Goal: Task Accomplishment & Management: Complete application form

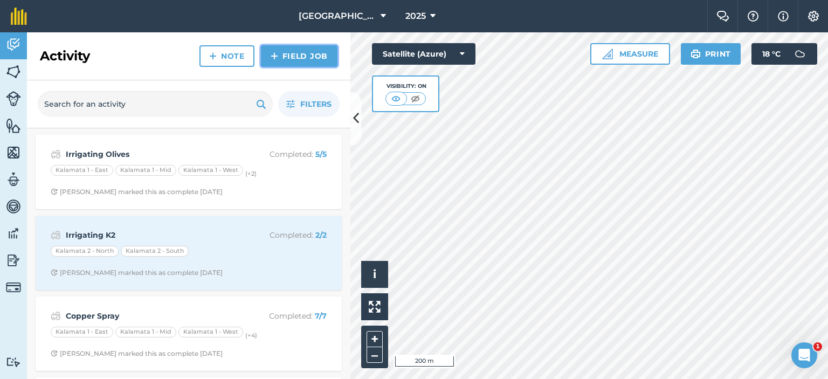
click at [273, 53] on img at bounding box center [275, 56] width 8 height 13
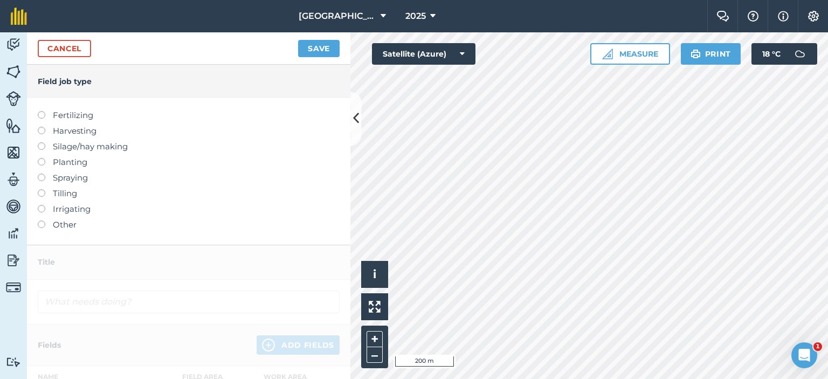
click at [39, 174] on label at bounding box center [45, 174] width 15 height 0
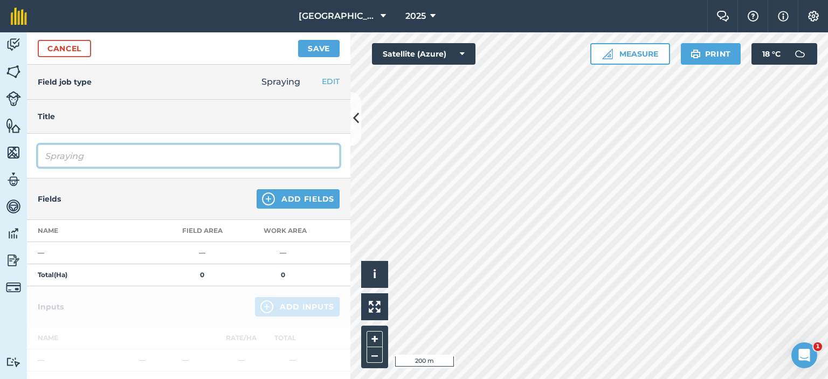
click at [103, 155] on input "Spraying" at bounding box center [189, 155] width 302 height 23
type input "Spraying Red Scale in all olive blocks"
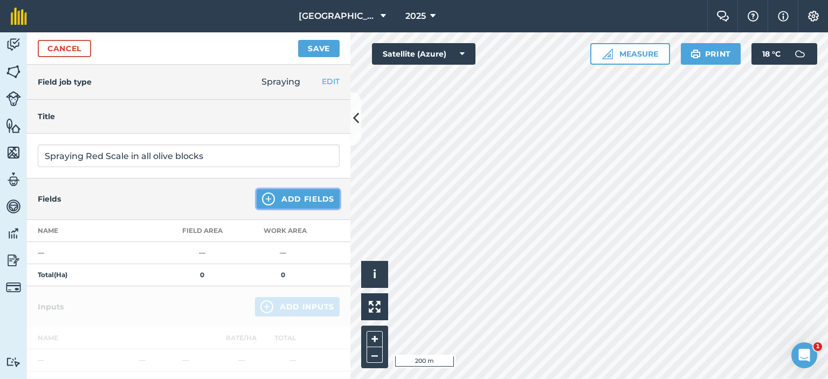
click at [293, 202] on button "Add Fields" at bounding box center [298, 198] width 83 height 19
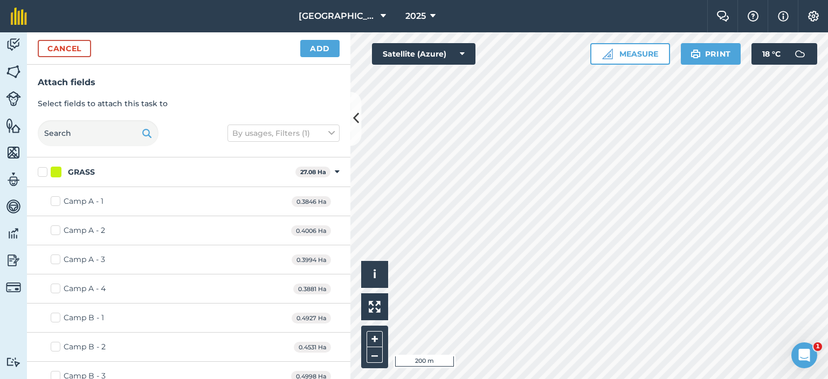
checkbox input "true"
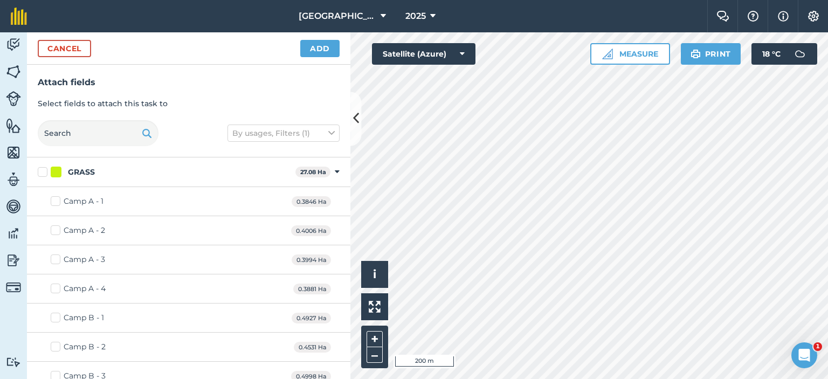
checkbox input "true"
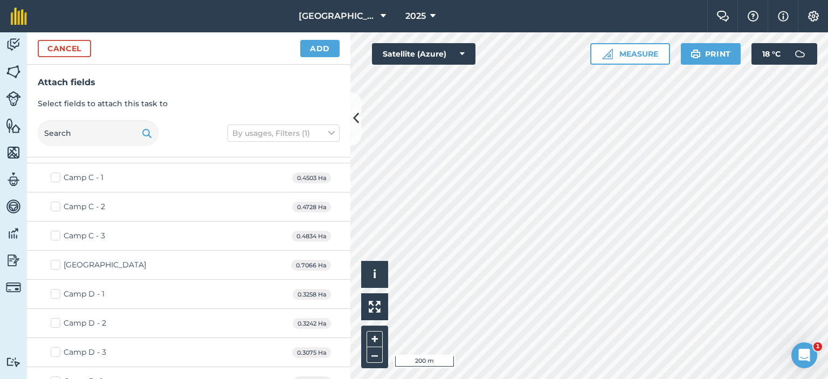
scroll to position [269, 0]
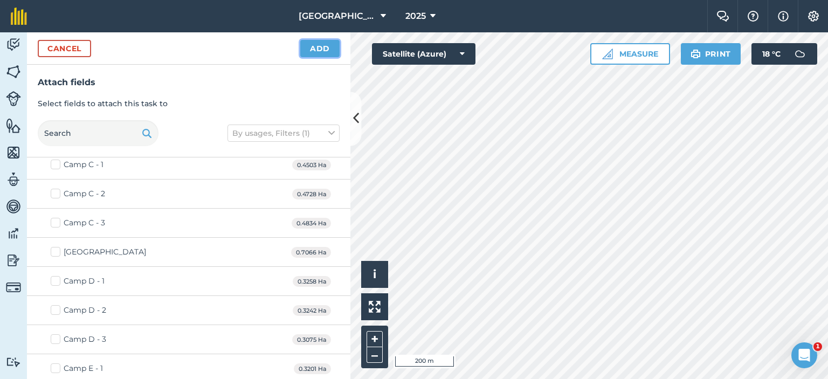
click at [320, 47] on button "Add" at bounding box center [319, 48] width 39 height 17
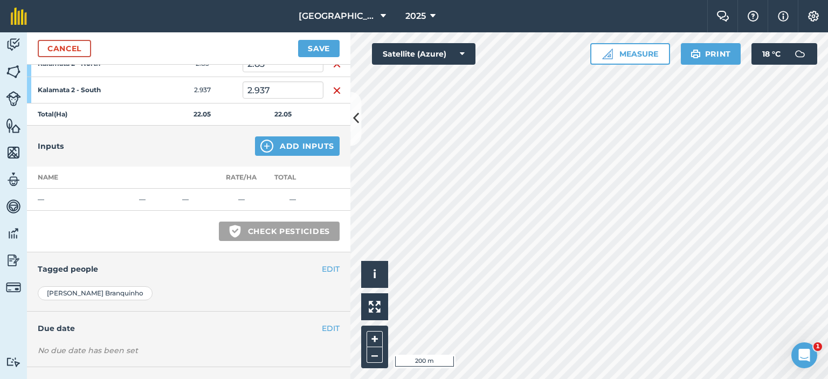
scroll to position [365, 0]
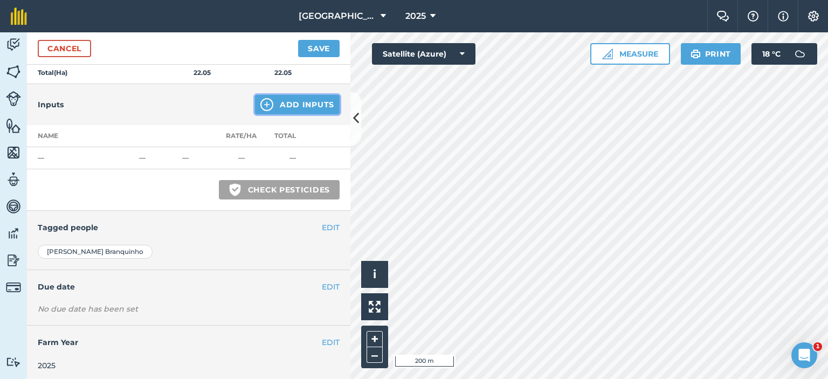
click at [287, 104] on button "Add Inputs" at bounding box center [297, 104] width 85 height 19
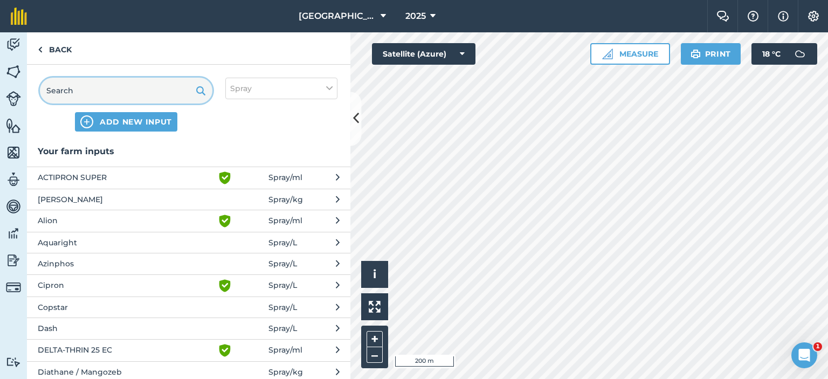
click at [97, 99] on input "text" at bounding box center [126, 91] width 172 height 26
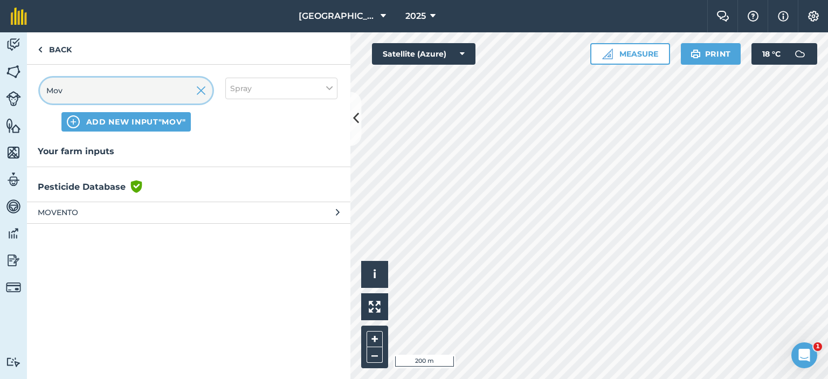
type input "Mov"
click at [140, 206] on span "MOVENTO" at bounding box center [126, 212] width 176 height 12
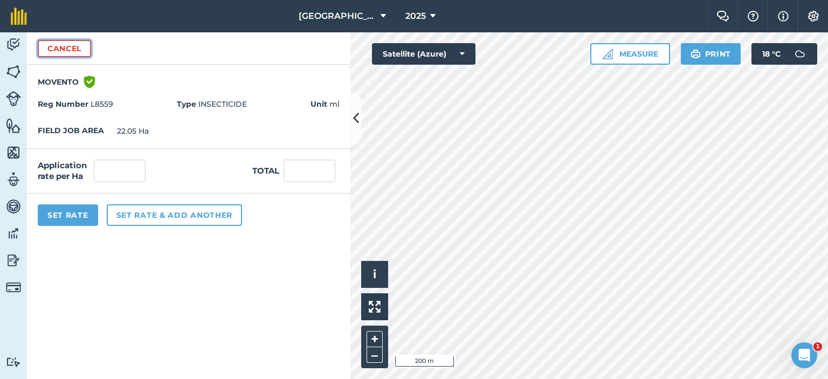
click at [86, 54] on button "Cancel" at bounding box center [64, 48] width 53 height 17
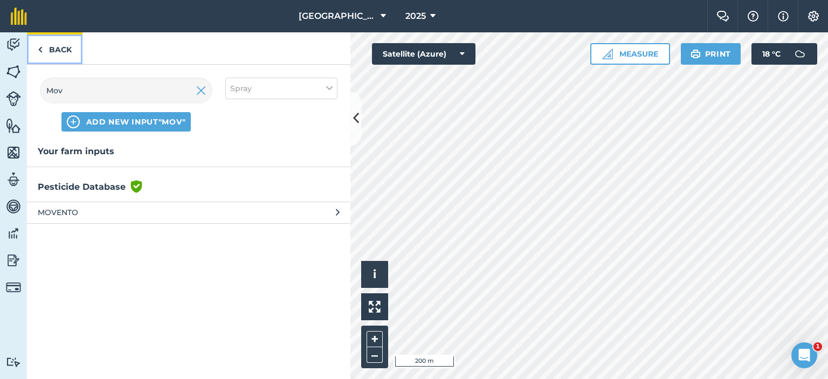
click at [50, 47] on link "Back" at bounding box center [55, 48] width 56 height 32
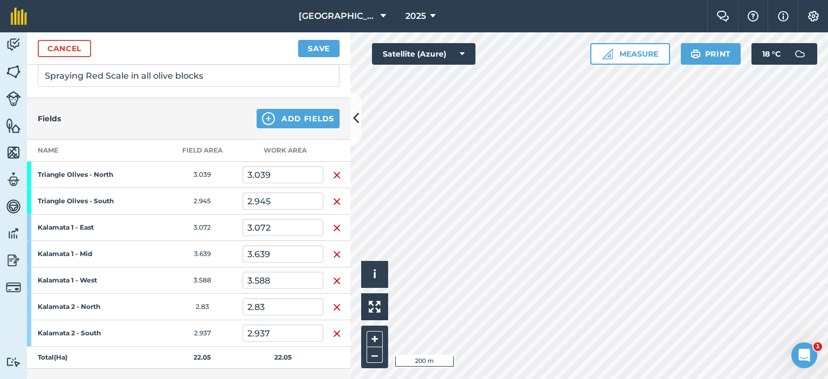
scroll to position [149, 0]
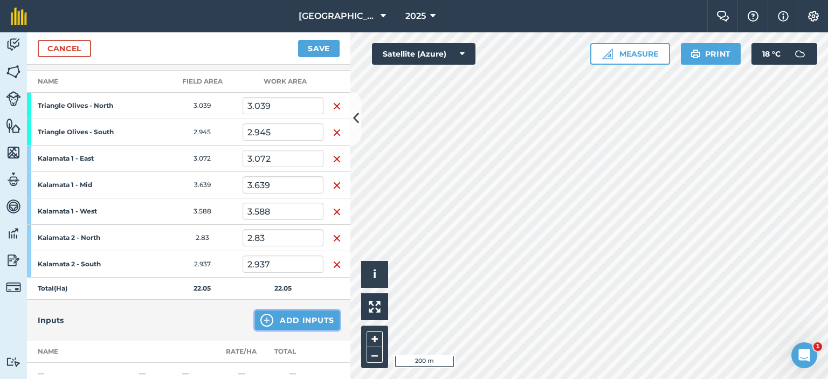
click at [278, 321] on button "Add Inputs" at bounding box center [297, 319] width 85 height 19
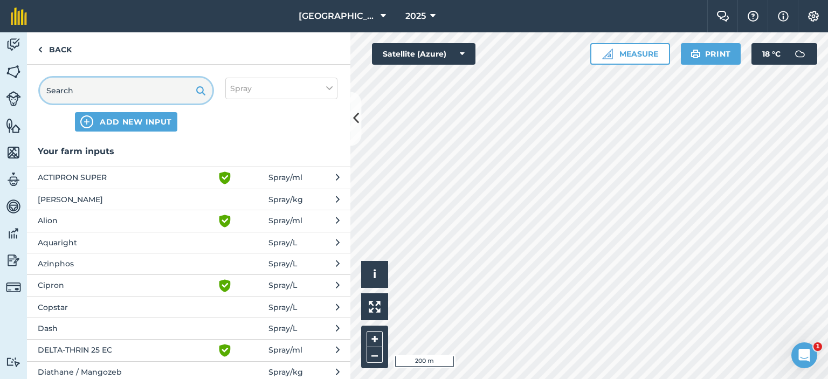
click at [72, 96] on input "text" at bounding box center [126, 91] width 172 height 26
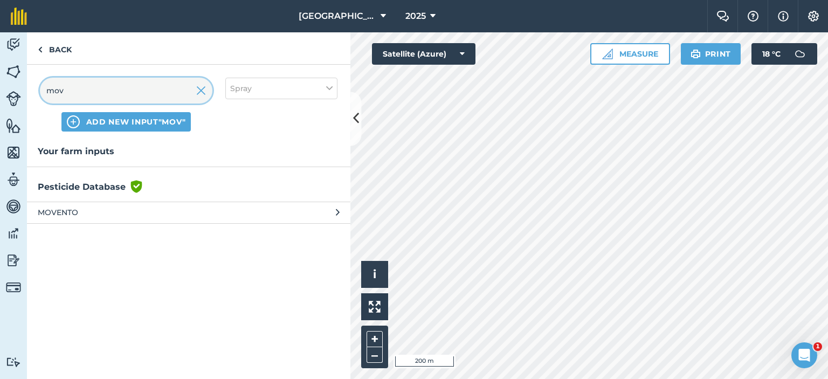
type input "mov"
click at [91, 214] on span "MOVENTO" at bounding box center [126, 212] width 176 height 12
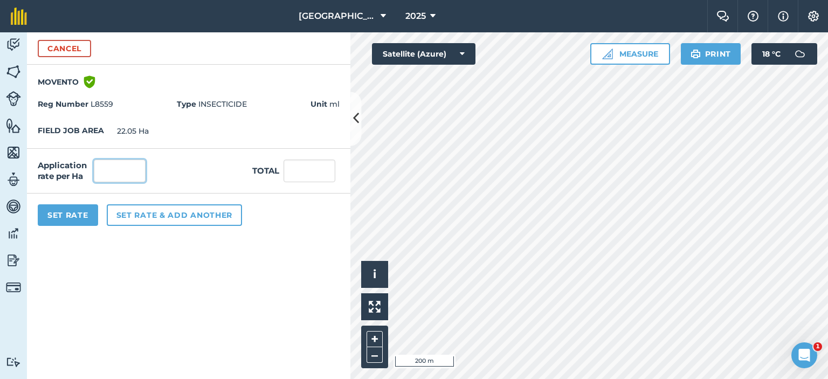
click at [121, 179] on input "text" at bounding box center [120, 171] width 52 height 23
type input "540"
type input "11,907"
click at [174, 254] on form "Cancel MOVENTO Green shield with white tick Reg Number L8559 Type INSECTICIDE U…" at bounding box center [188, 205] width 323 height 346
click at [127, 216] on button "Set rate & add another" at bounding box center [174, 215] width 135 height 22
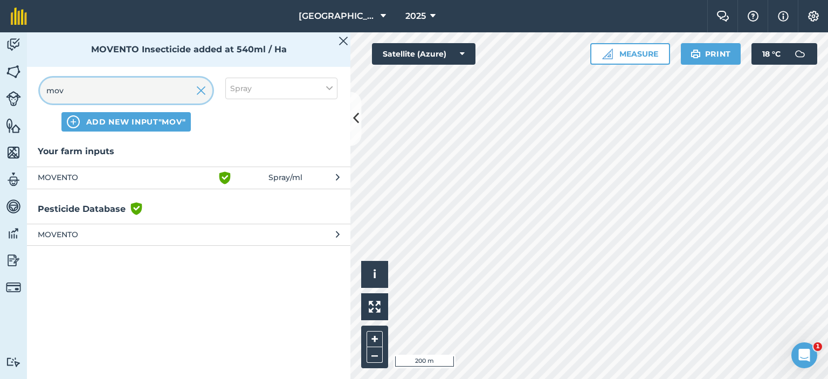
click at [70, 93] on input "mov" at bounding box center [126, 91] width 172 height 26
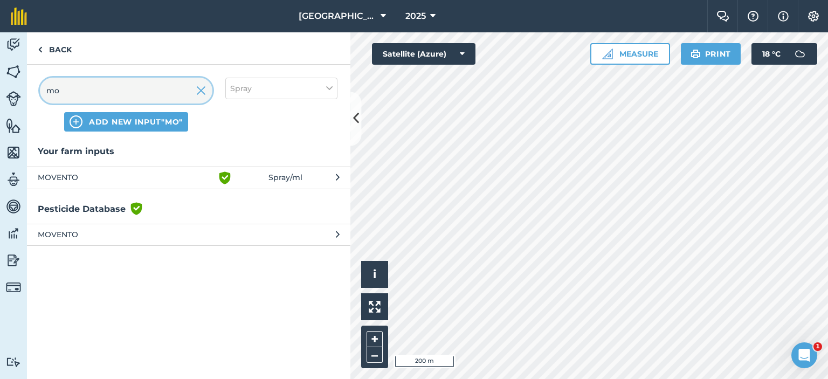
type input "m"
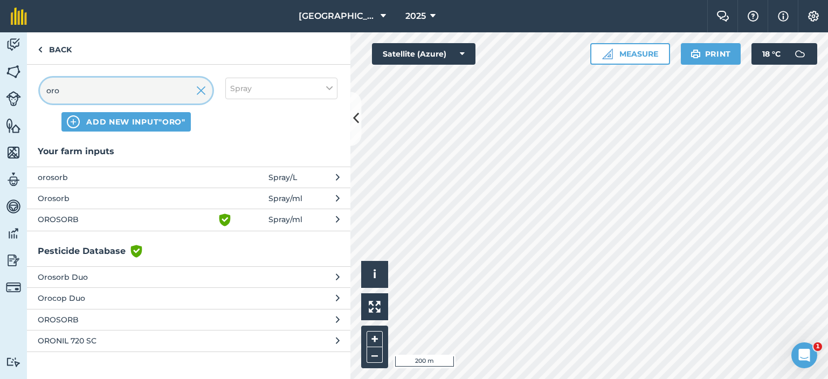
type input "oro"
click at [98, 176] on span "orosorb" at bounding box center [126, 177] width 176 height 12
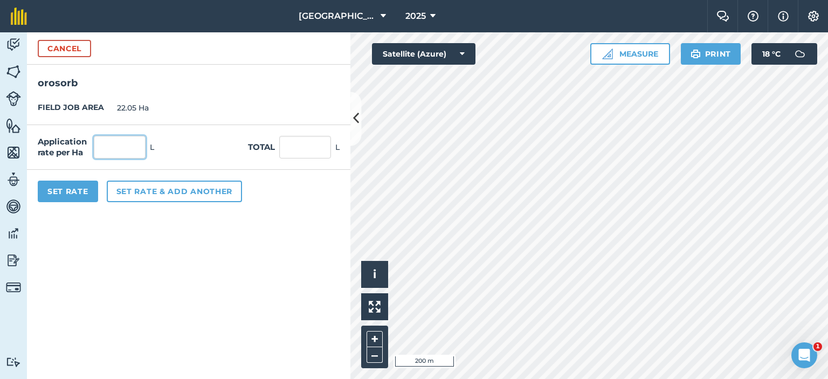
click at [99, 148] on input "text" at bounding box center [120, 147] width 52 height 23
type input "1.5"
type input "33.075"
click at [126, 249] on form "Cancel orosorb FIELD JOB AREA 22.05 Ha Application rate per Ha 1.5 L Total 33.0…" at bounding box center [188, 205] width 323 height 346
click at [120, 142] on input "1.5" at bounding box center [120, 147] width 52 height 23
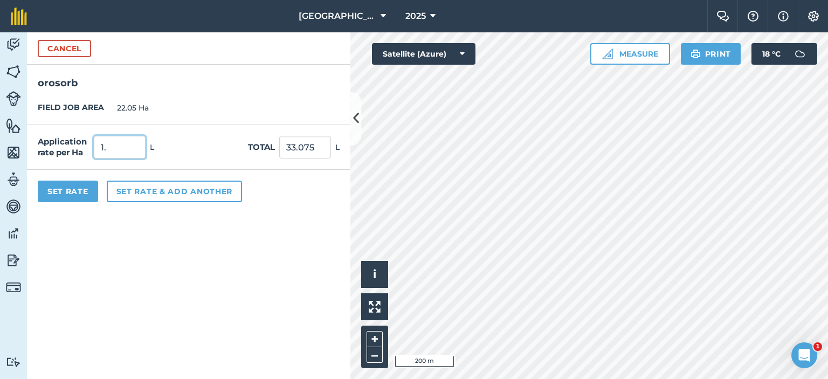
type input "1"
type input "2.7"
type input "59.535"
click at [137, 290] on form "Cancel orosorb FIELD JOB AREA 22.05 Ha Application rate per Ha 2.7 L Total 59.5…" at bounding box center [188, 205] width 323 height 346
click at [78, 190] on button "Set Rate" at bounding box center [68, 192] width 60 height 22
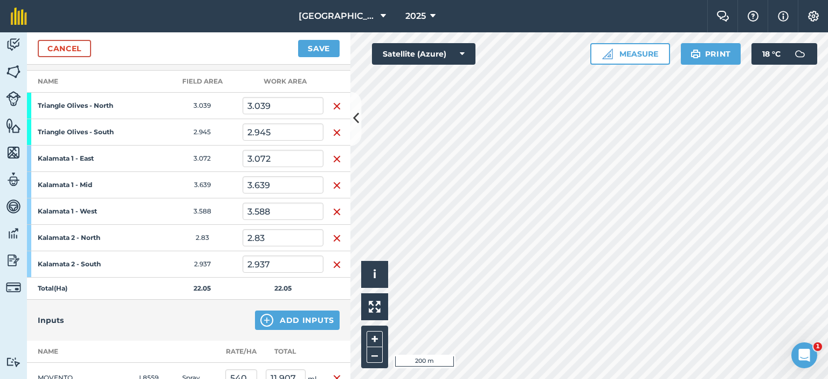
scroll to position [0, 0]
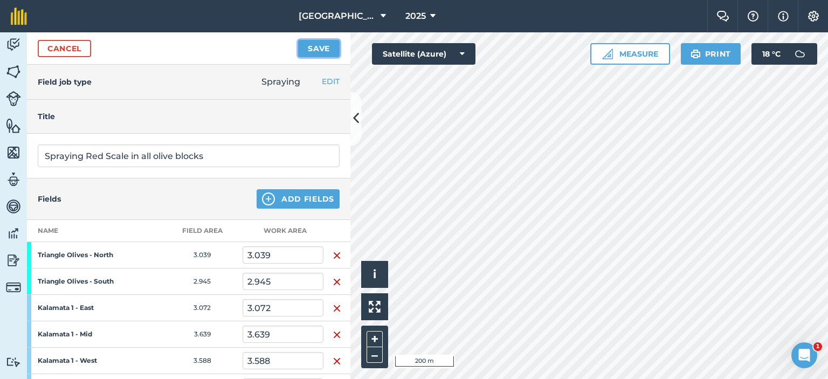
click at [320, 51] on button "Save" at bounding box center [318, 48] width 41 height 17
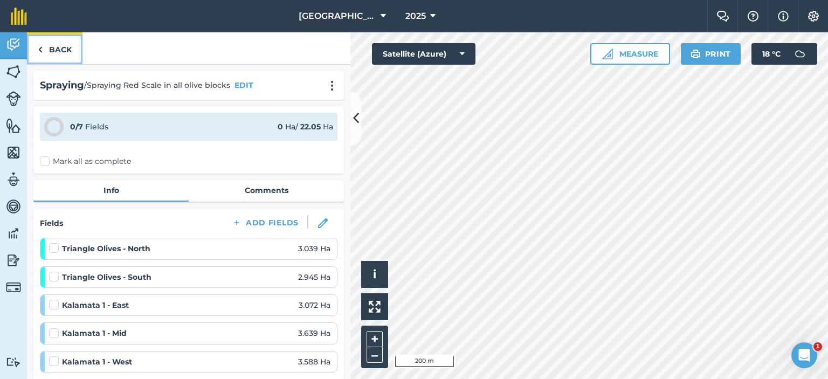
click at [68, 52] on link "Back" at bounding box center [55, 48] width 56 height 32
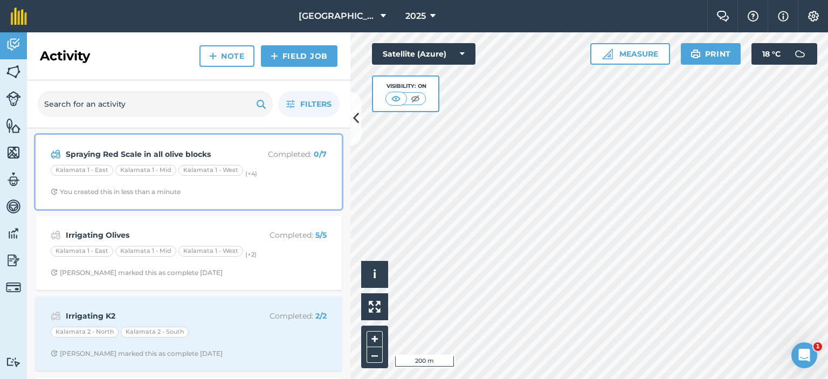
click at [212, 182] on div "Spraying Red Scale in all olive blocks Completed : 0 / 7 Kalamata 1 - [GEOGRAPH…" at bounding box center [188, 171] width 293 height 61
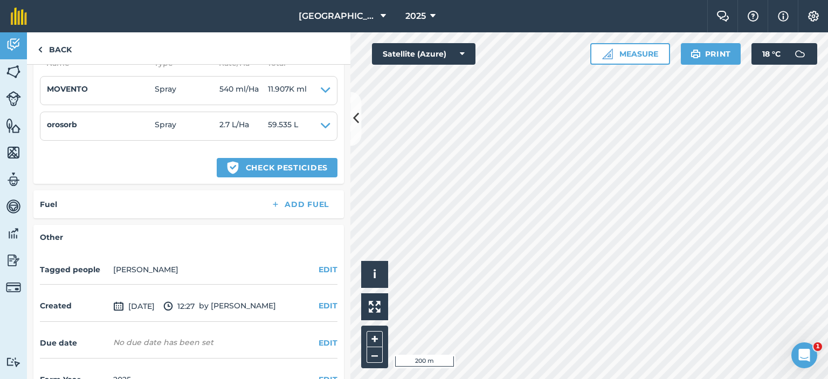
scroll to position [455, 0]
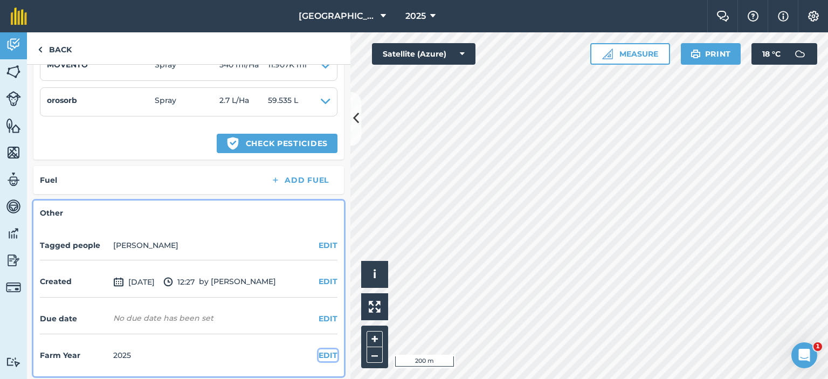
click at [318, 351] on button "EDIT" at bounding box center [327, 355] width 19 height 12
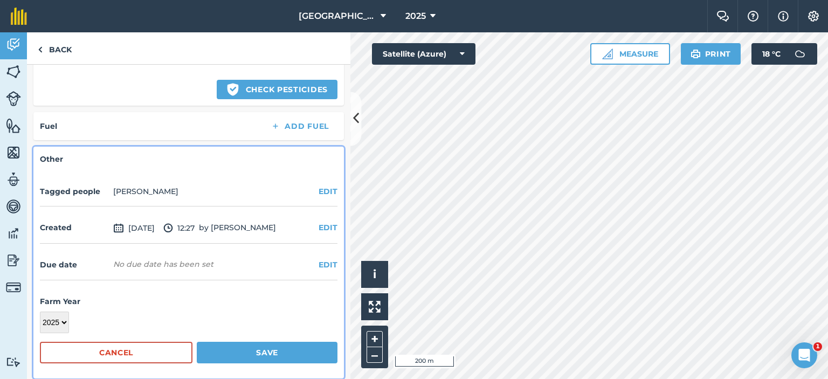
scroll to position [511, 0]
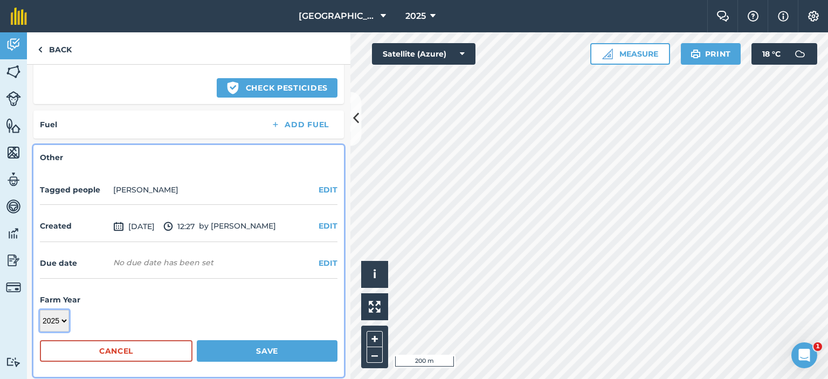
click at [63, 317] on select "2018 2019 2020 2021 2022 2023 2024 2025 2026 2027" at bounding box center [54, 321] width 29 height 22
select select "2026"
click at [40, 310] on select "2018 2019 2020 2021 2022 2023 2024 2025 2026 2027" at bounding box center [54, 321] width 29 height 22
click at [250, 345] on button "Save" at bounding box center [267, 351] width 141 height 22
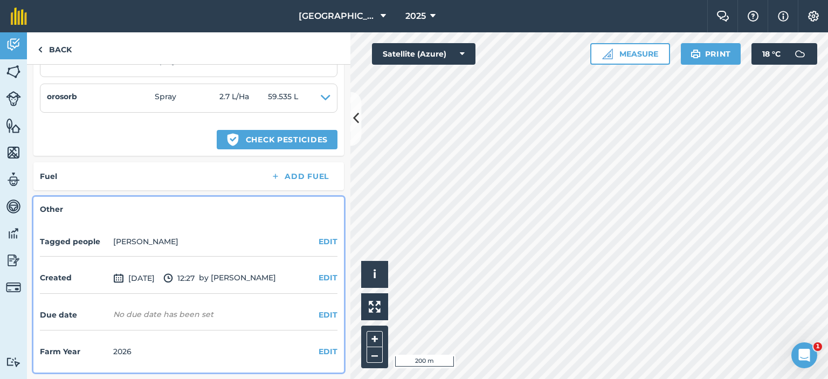
scroll to position [455, 0]
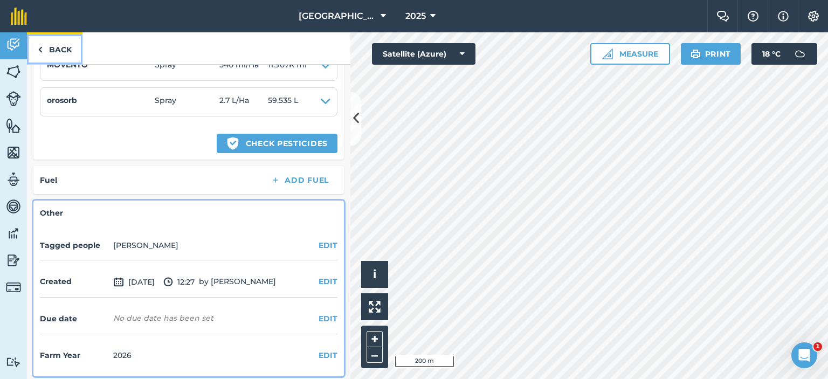
click at [62, 41] on link "Back" at bounding box center [55, 48] width 56 height 32
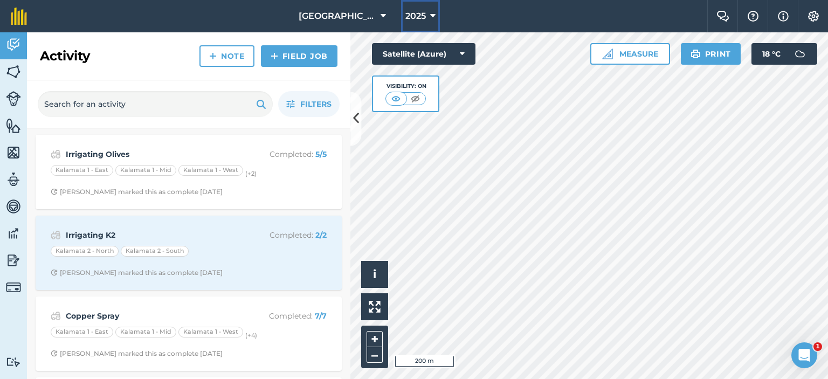
click at [421, 19] on span "2025" at bounding box center [415, 16] width 20 height 13
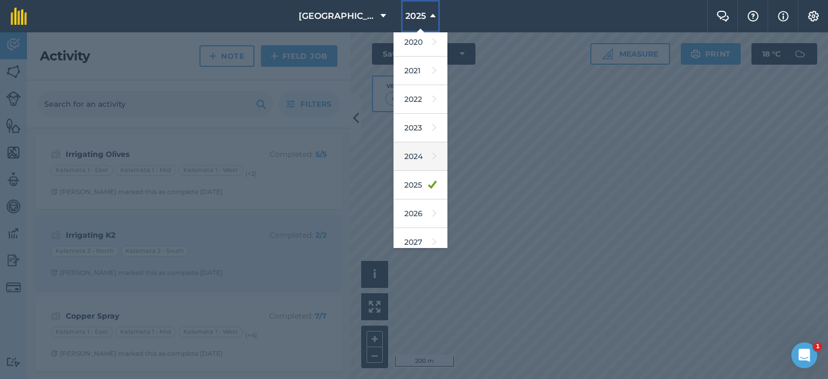
scroll to position [69, 0]
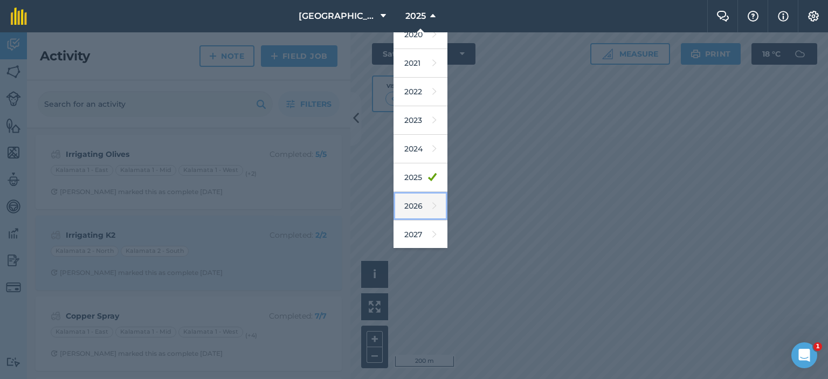
click at [412, 196] on link "2026" at bounding box center [420, 206] width 54 height 29
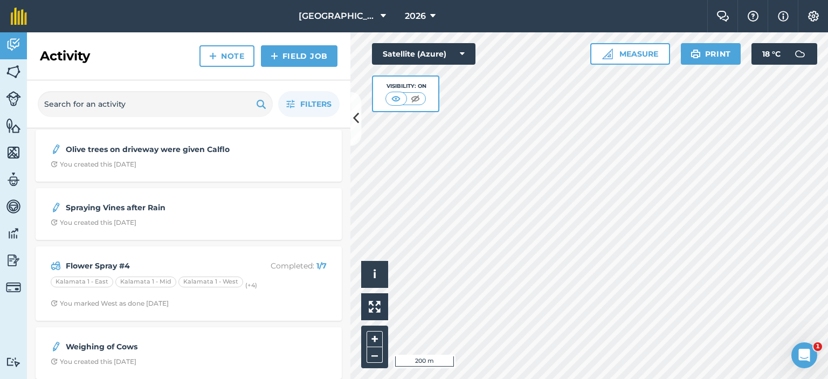
scroll to position [485, 0]
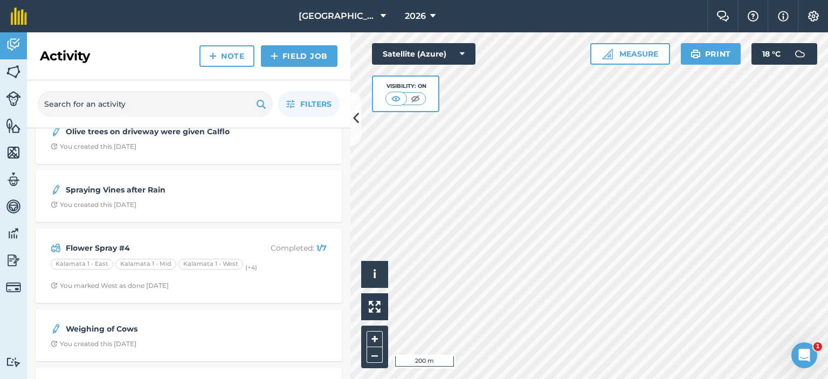
click at [232, 232] on div "Flower Spray #4 Completed : 1 / 7 Kalamata 1 - [GEOGRAPHIC_DATA] 1 - [GEOGRAPHI…" at bounding box center [189, 265] width 306 height 74
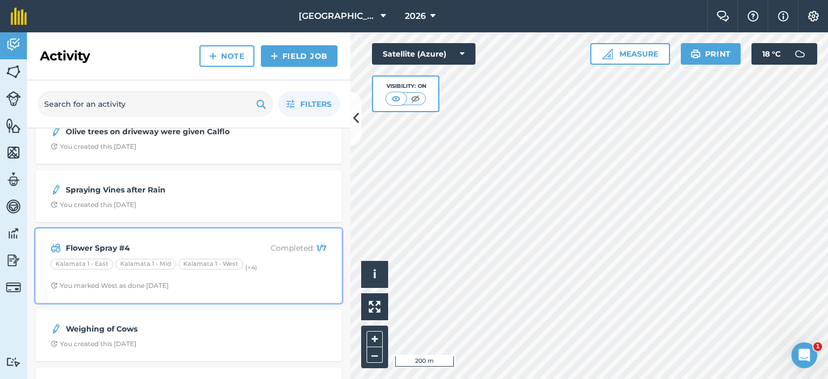
click at [233, 236] on div "Flower Spray #4 Completed : 1 / 7 Kalamata 1 - [GEOGRAPHIC_DATA] 1 - [GEOGRAPHI…" at bounding box center [188, 265] width 293 height 61
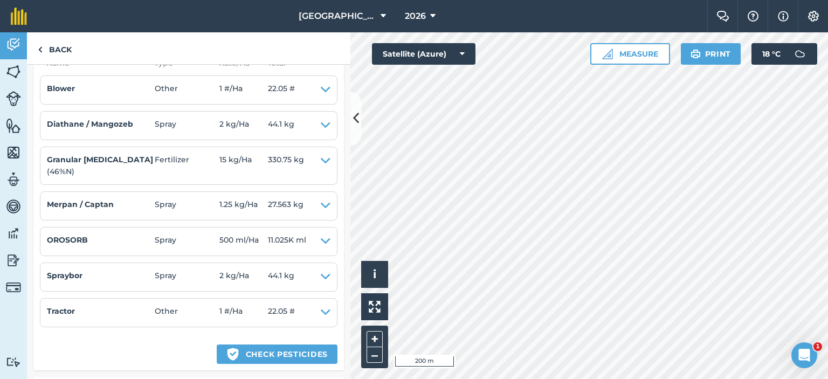
scroll to position [431, 0]
